Goal: Task Accomplishment & Management: Use online tool/utility

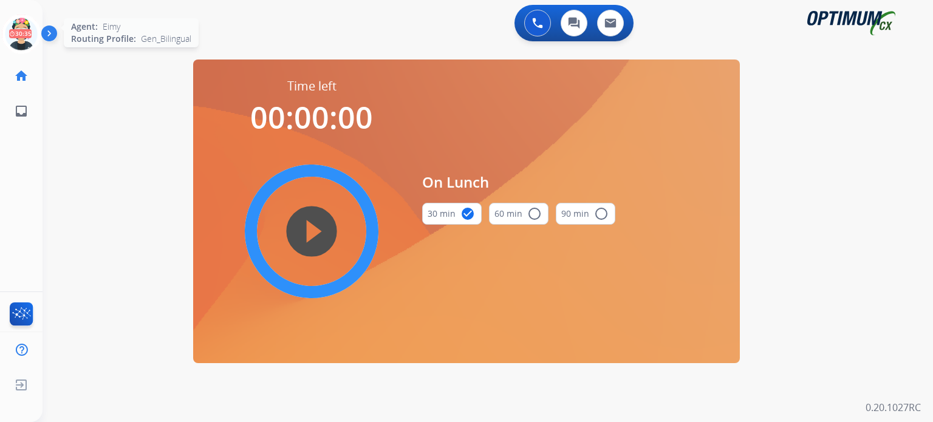
click at [24, 29] on icon at bounding box center [22, 35] width 40 height 40
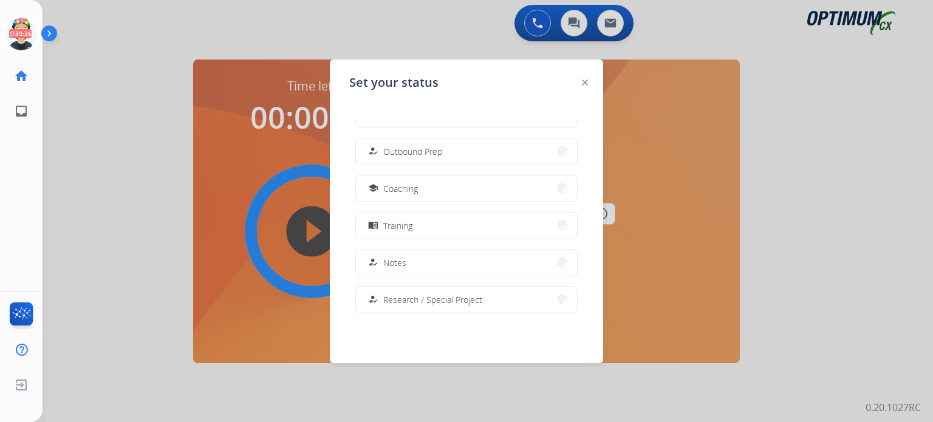
scroll to position [243, 0]
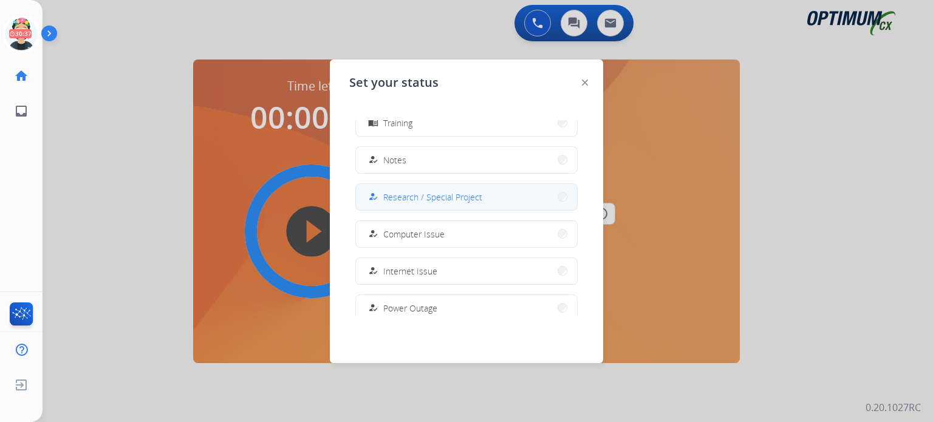
click at [414, 196] on span "Research / Special Project" at bounding box center [432, 197] width 99 height 13
